Goal: Communication & Community: Answer question/provide support

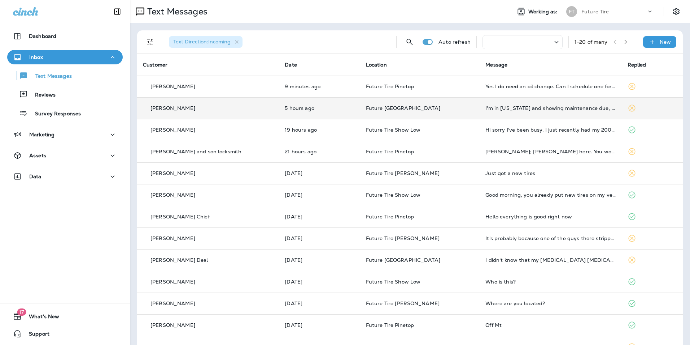
click at [542, 111] on td "I'm in [US_STATE] and showing maintenance due, so this time I will have it done…" at bounding box center [551, 108] width 142 height 22
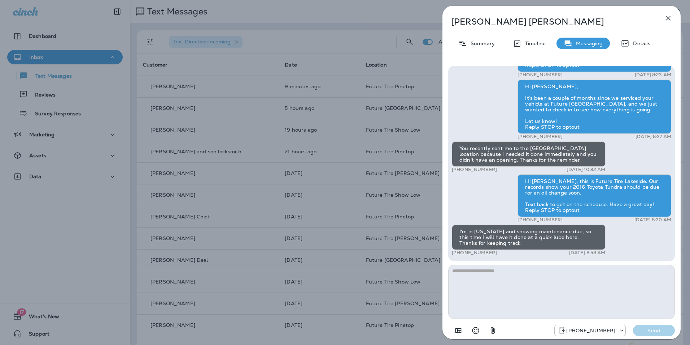
click at [527, 272] on textarea at bounding box center [562, 291] width 227 height 54
type textarea "**********"
click at [664, 332] on p "Send" at bounding box center [654, 330] width 30 height 7
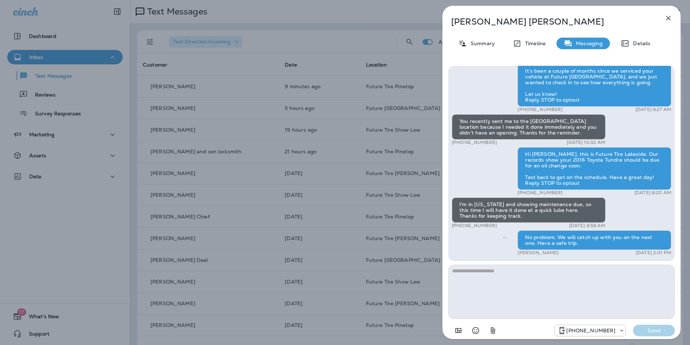
click at [671, 16] on icon "button" at bounding box center [668, 18] width 9 height 9
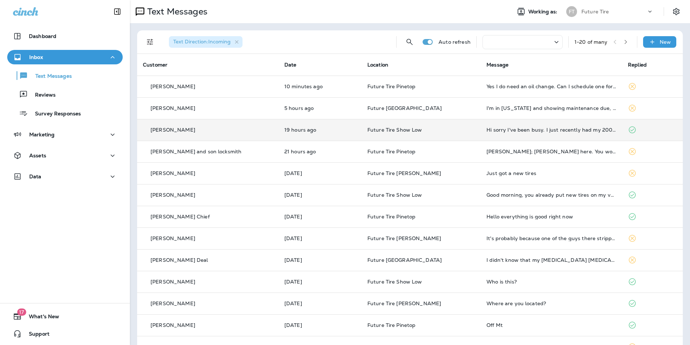
click at [542, 135] on td "Hi sorry I've been busy. I just recently had my 2002 CHEVY TAHOE towed to the F…" at bounding box center [552, 130] width 142 height 22
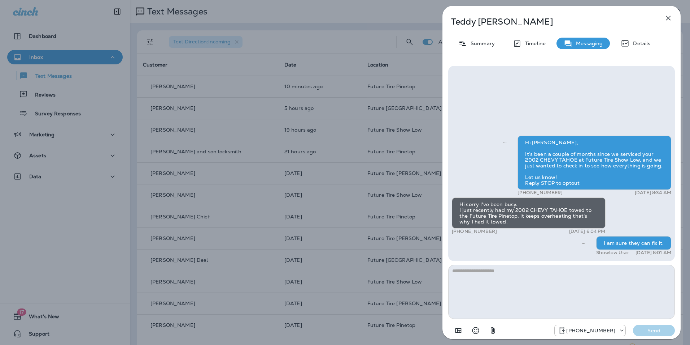
click at [668, 17] on icon "button" at bounding box center [669, 18] width 5 height 5
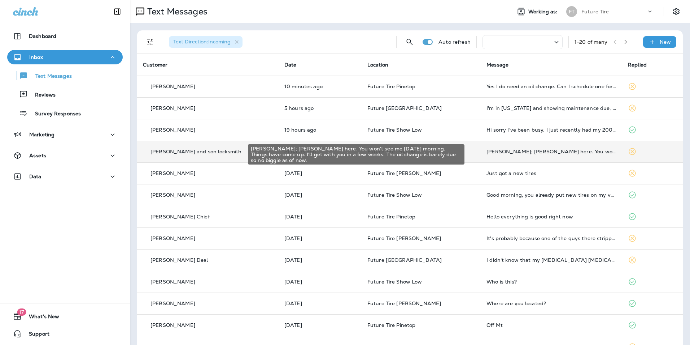
click at [534, 153] on div "[PERSON_NAME]; [PERSON_NAME] here. You won't see me [DATE] morning. Things have…" at bounding box center [552, 151] width 130 height 6
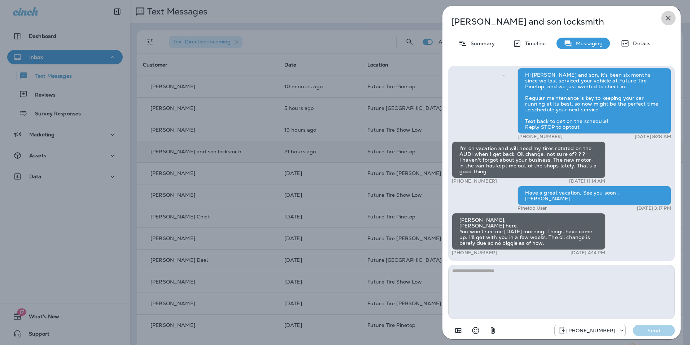
click at [669, 15] on icon "button" at bounding box center [668, 18] width 9 height 9
